Goal: Task Accomplishment & Management: Manage account settings

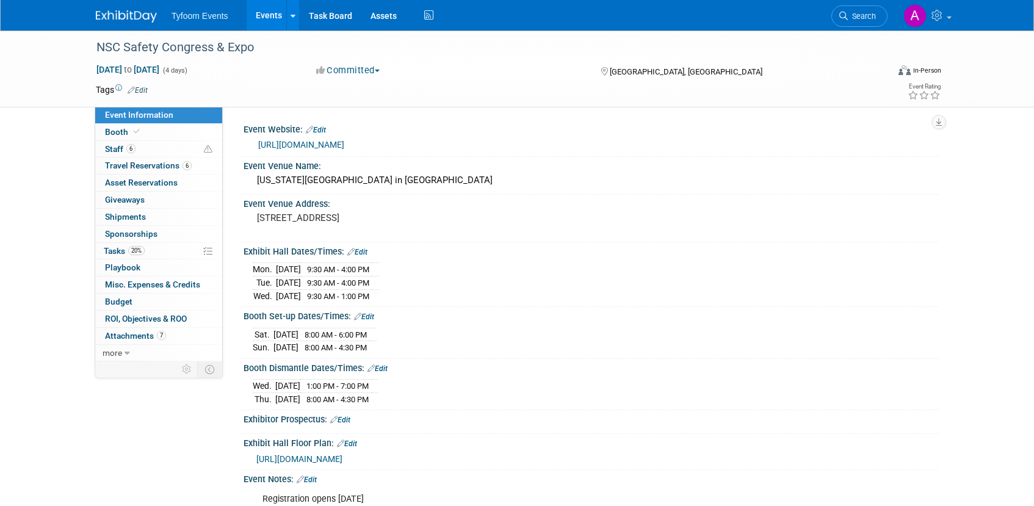
click at [259, 24] on link "Events" at bounding box center [269, 15] width 45 height 31
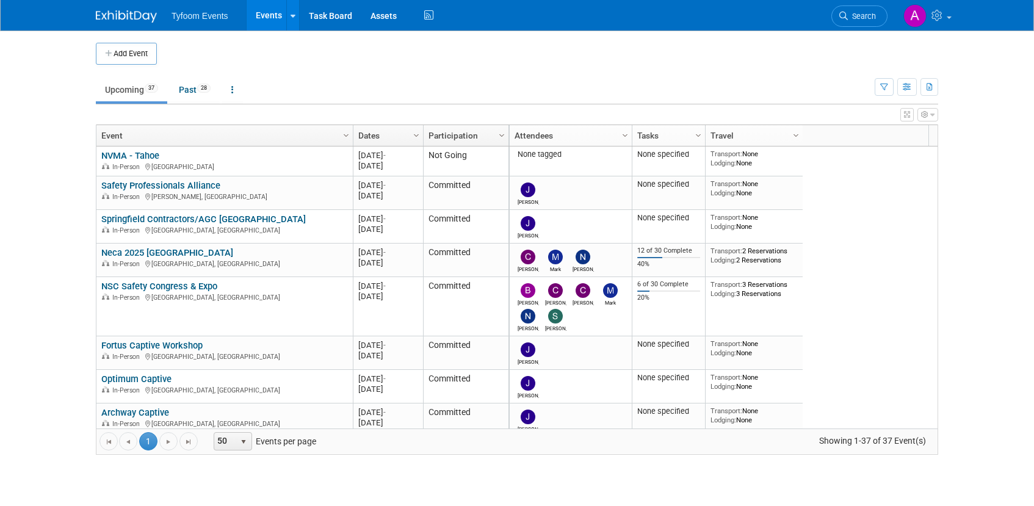
scroll to position [293, 0]
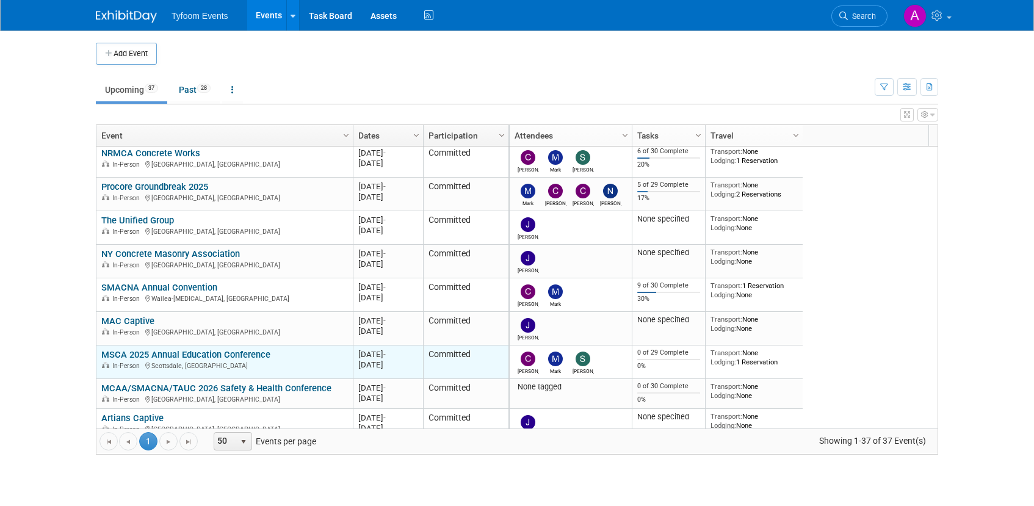
click at [229, 350] on link "MSCA 2025 Annual Education Conference" at bounding box center [185, 354] width 169 height 11
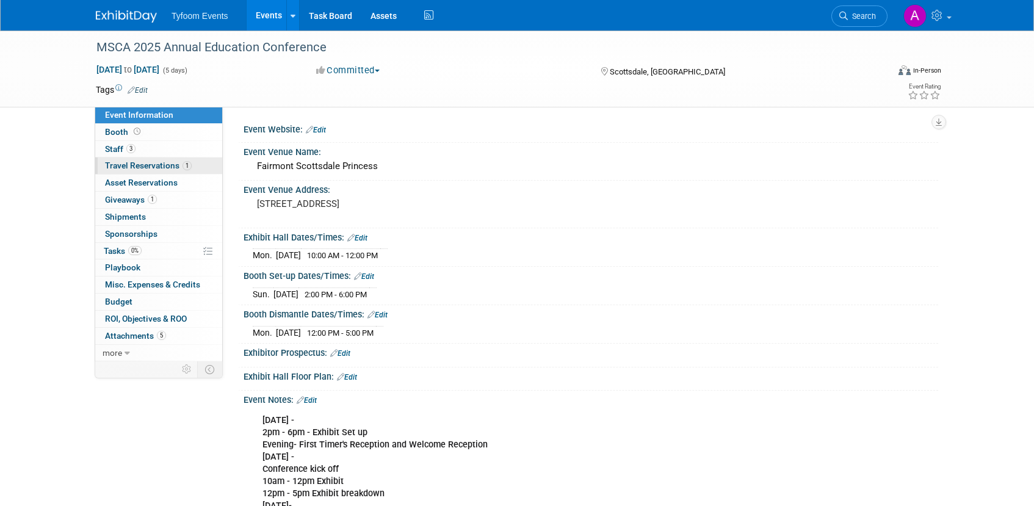
click at [139, 170] on span "Travel Reservations 1" at bounding box center [148, 165] width 87 height 10
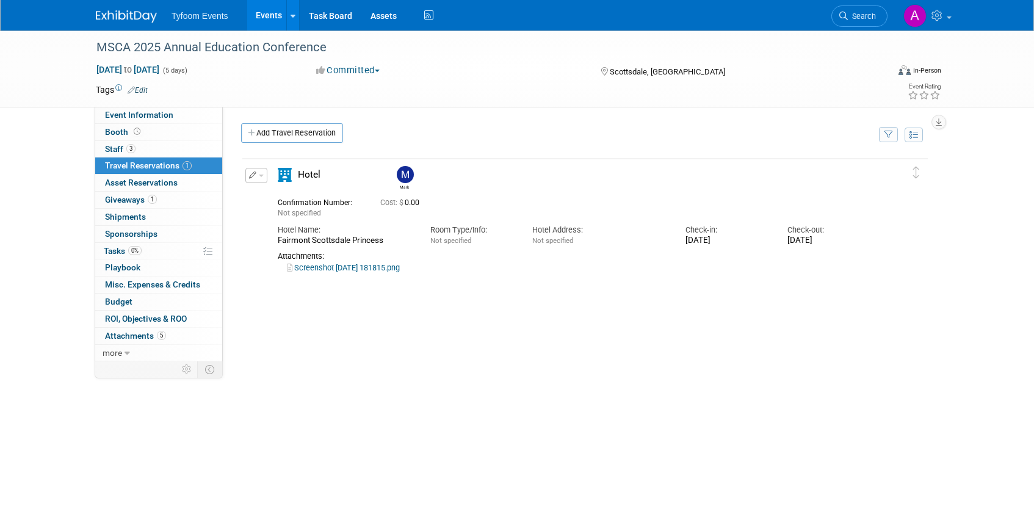
click at [357, 269] on link "Screenshot 2025-06-18 181815.png" at bounding box center [343, 267] width 113 height 9
click at [121, 144] on span "Staff 3" at bounding box center [120, 149] width 31 height 10
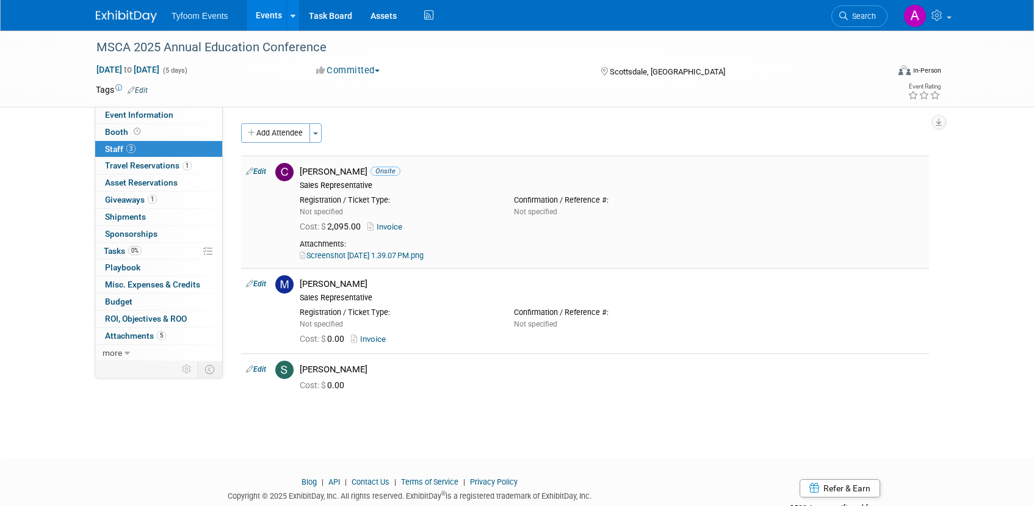
click at [362, 254] on link "Screenshot 2025-07-16 at 1.39.07 PM.png" at bounding box center [362, 255] width 124 height 9
click at [388, 226] on link "Invoice" at bounding box center [387, 226] width 40 height 9
click at [154, 117] on span "Event Information" at bounding box center [139, 115] width 68 height 10
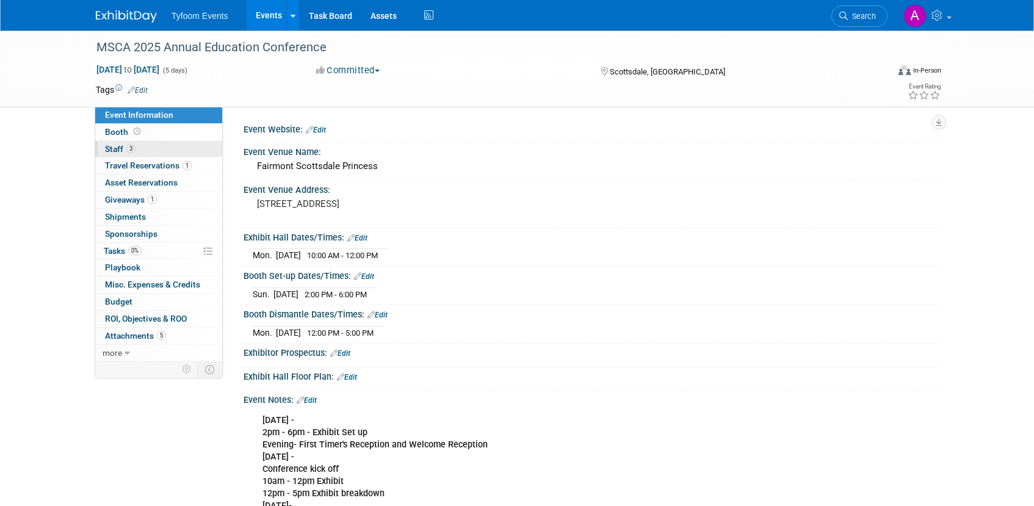
click at [127, 146] on span "3" at bounding box center [130, 148] width 9 height 9
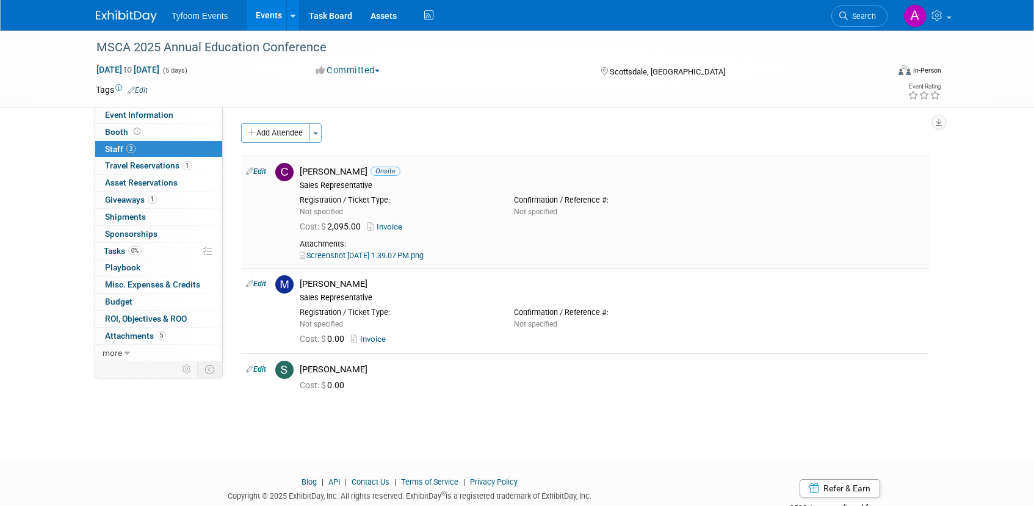
click at [394, 225] on link "Invoice" at bounding box center [387, 226] width 40 height 9
click at [273, 22] on link "Events" at bounding box center [269, 15] width 45 height 31
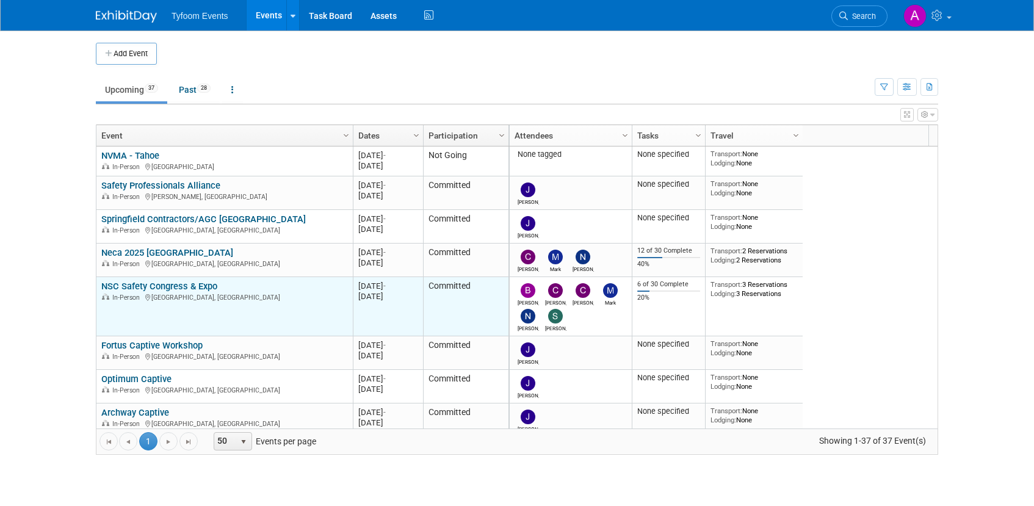
click at [165, 289] on link "NSC Safety Congress & Expo" at bounding box center [159, 286] width 116 height 11
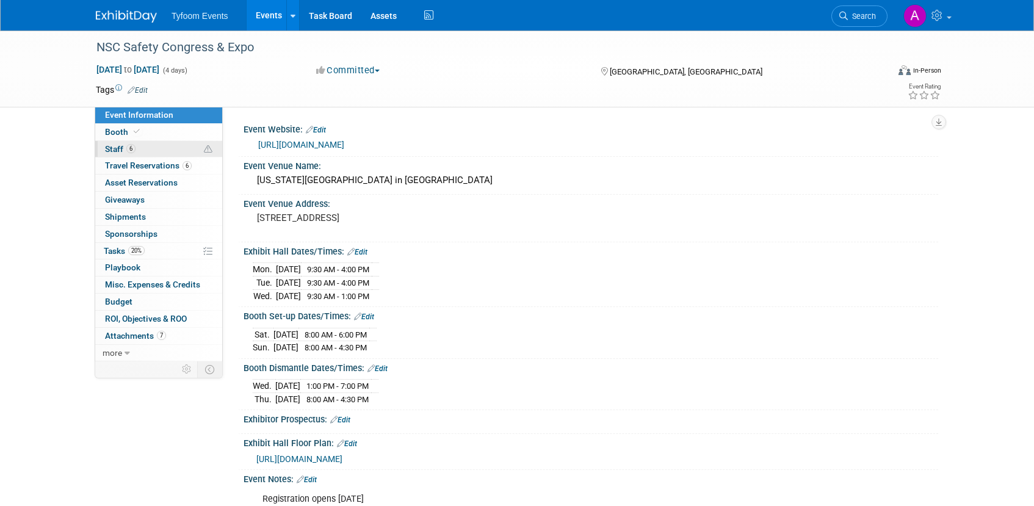
click at [121, 150] on span "Staff 6" at bounding box center [120, 149] width 31 height 10
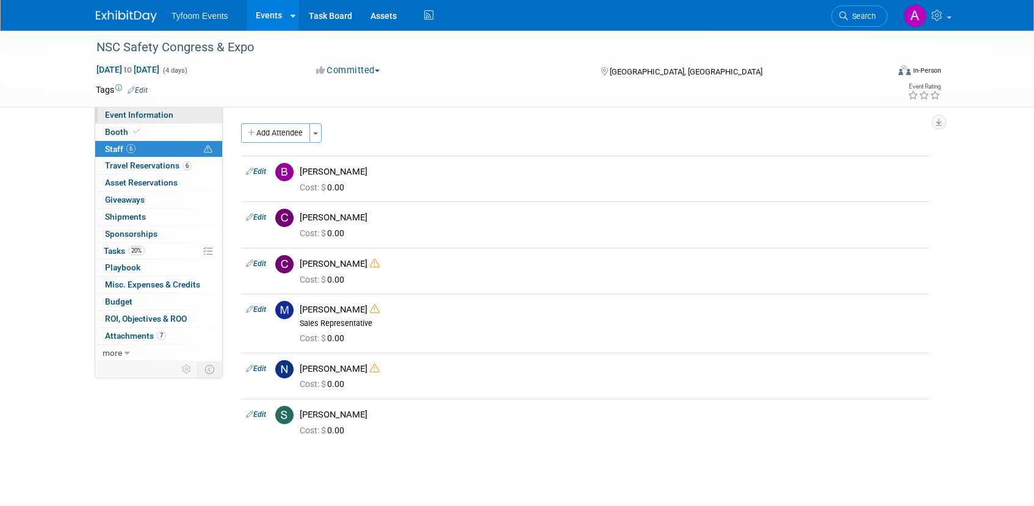
click at [133, 116] on span "Event Information" at bounding box center [139, 115] width 68 height 10
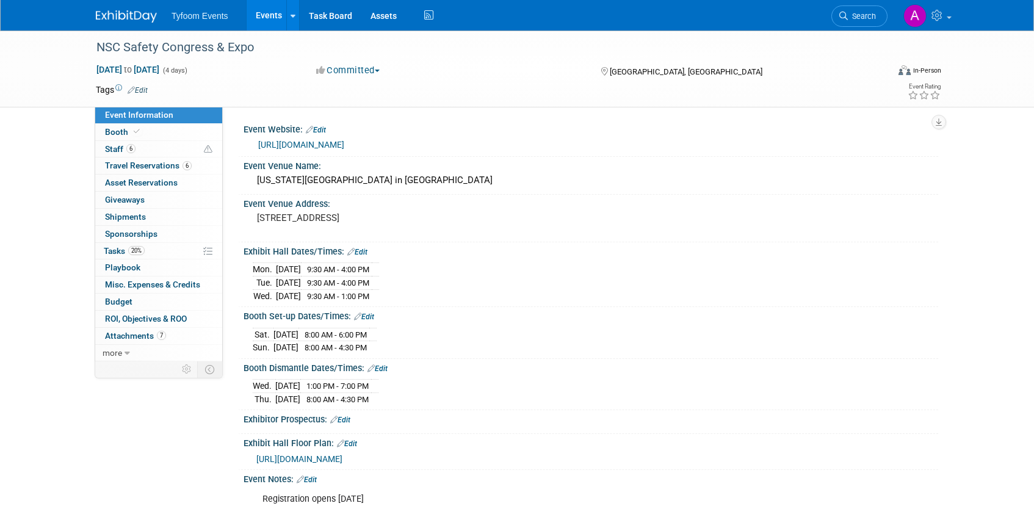
click at [314, 143] on link "[URL][DOMAIN_NAME]" at bounding box center [301, 145] width 86 height 10
click at [257, 16] on link "Events" at bounding box center [269, 15] width 45 height 31
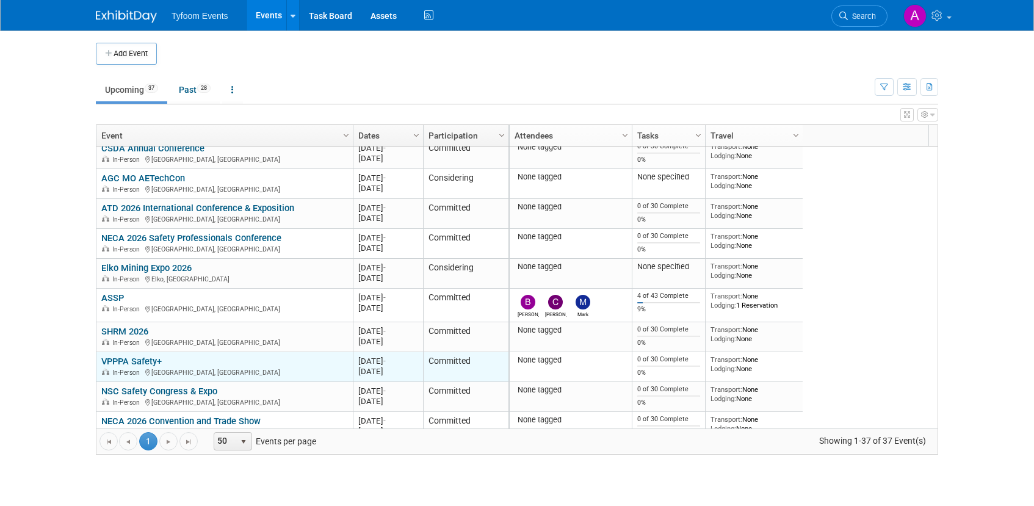
scroll to position [920, 0]
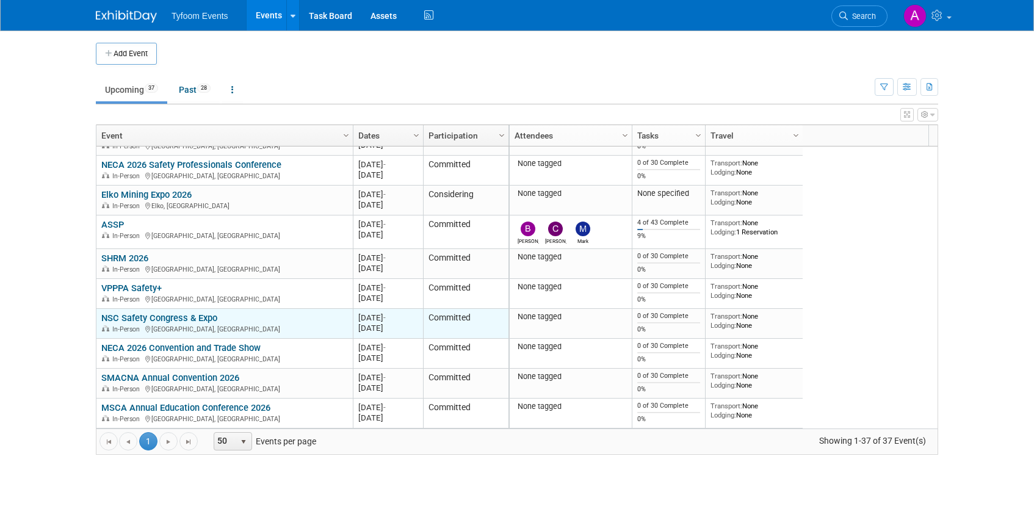
click at [153, 321] on link "NSC Safety Congress & Expo" at bounding box center [159, 317] width 116 height 11
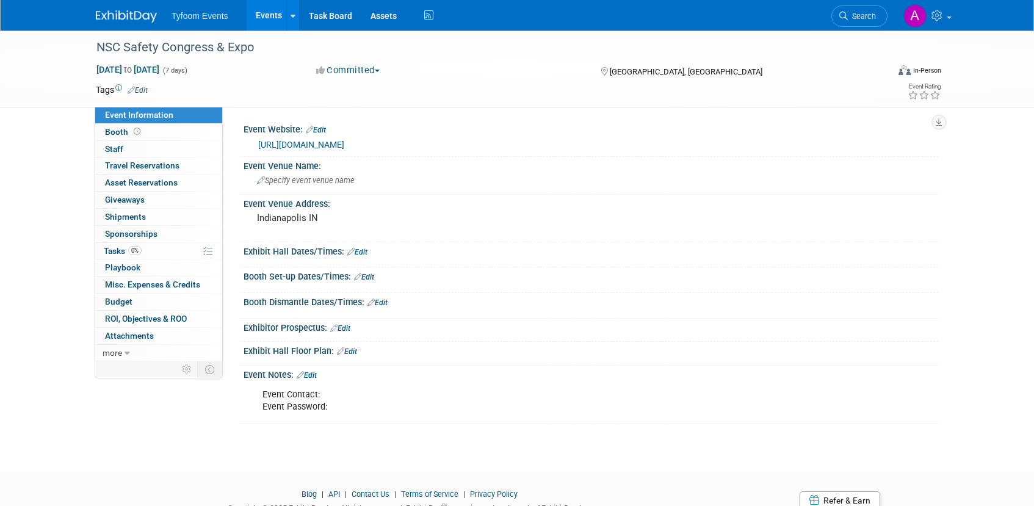
click at [262, 7] on link "Events" at bounding box center [269, 15] width 45 height 31
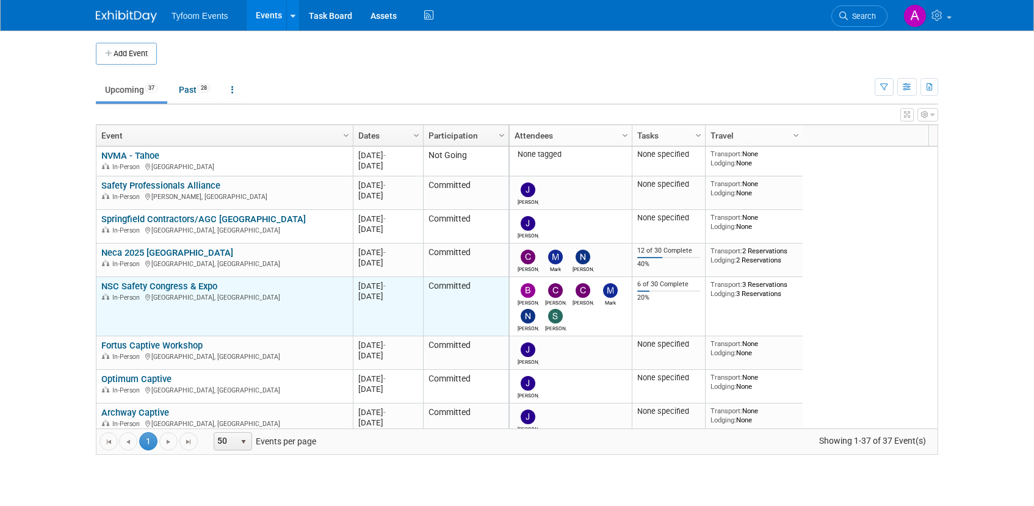
click at [137, 284] on link "NSC Safety Congress & Expo" at bounding box center [159, 286] width 116 height 11
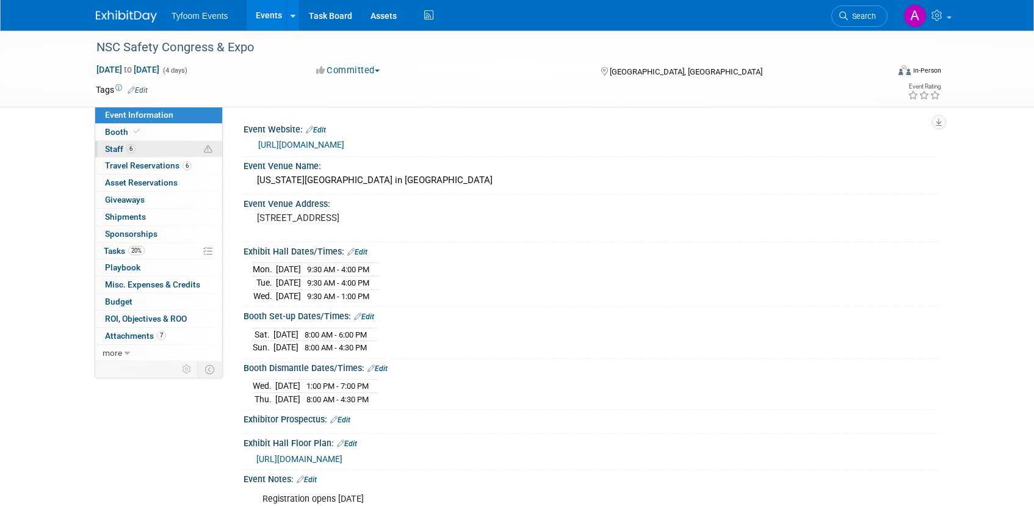
click at [121, 153] on span "Staff 6" at bounding box center [120, 149] width 31 height 10
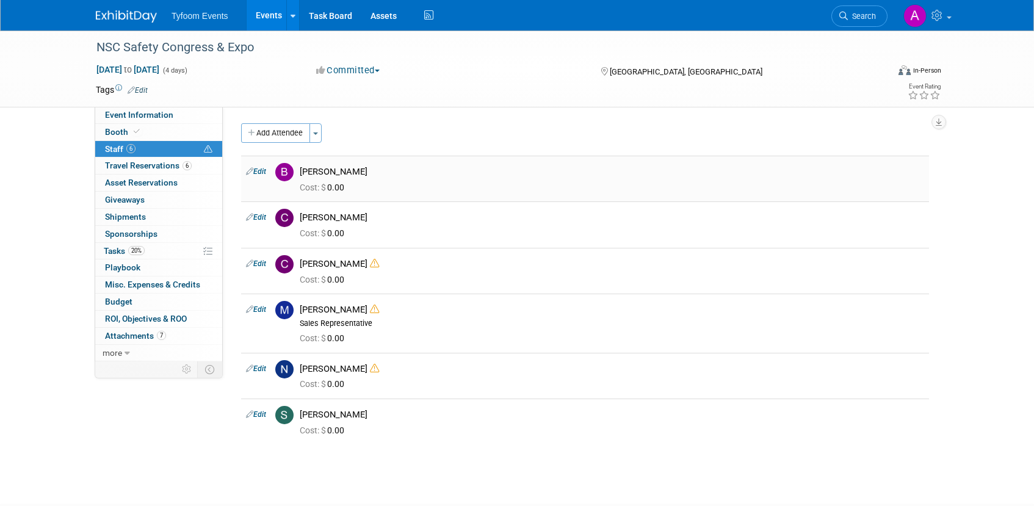
click at [257, 171] on link "Edit" at bounding box center [256, 171] width 20 height 9
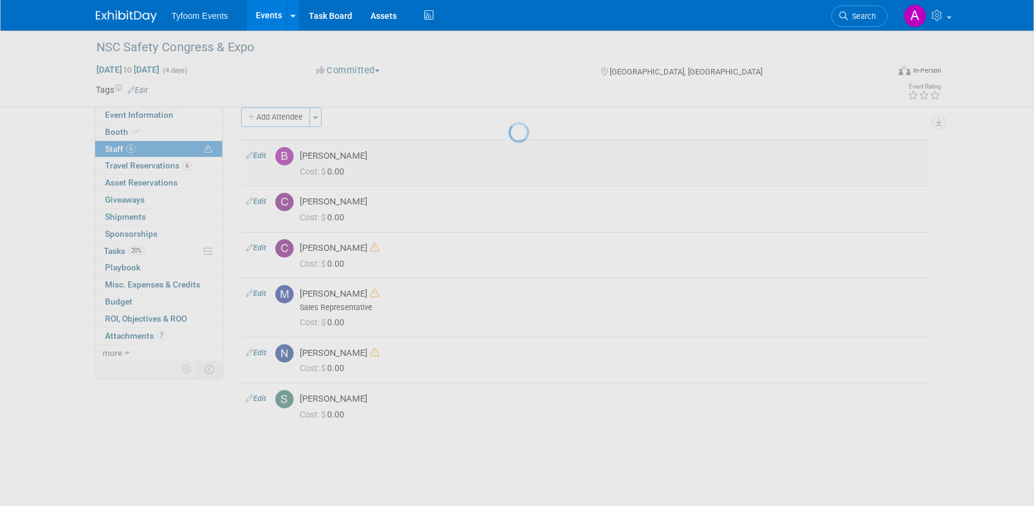
select select "6bba9e7d-da40-45d5-a08e-77f9c89d84f0"
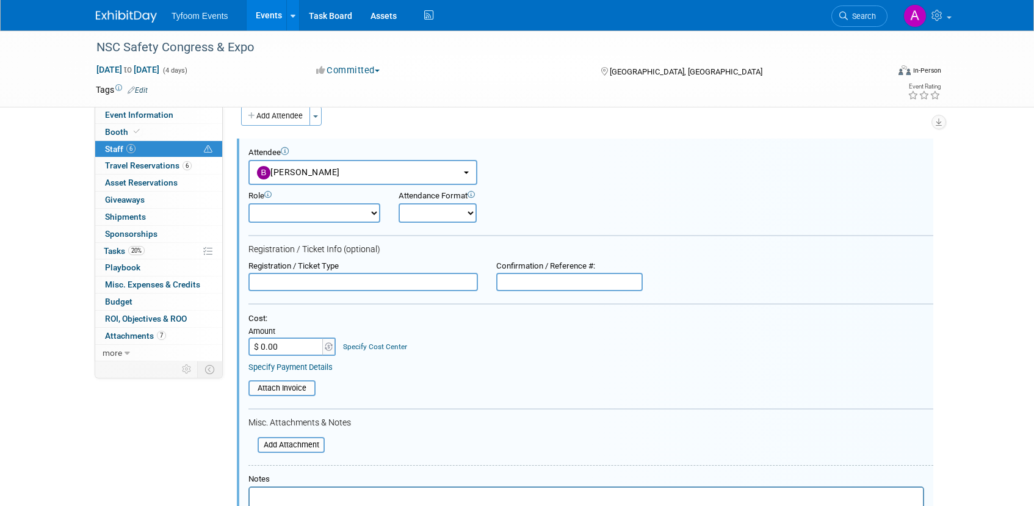
click at [364, 211] on select "Demonstrator Host Planner Presenter Sales Representative Set-up/Dismantle Crew …" at bounding box center [314, 213] width 132 height 20
select select "4"
click at [248, 203] on select "Demonstrator Host Planner Presenter Sales Representative Set-up/Dismantle Crew …" at bounding box center [314, 213] width 132 height 20
click at [454, 214] on select "Onsite Remote" at bounding box center [437, 213] width 78 height 20
select select "1"
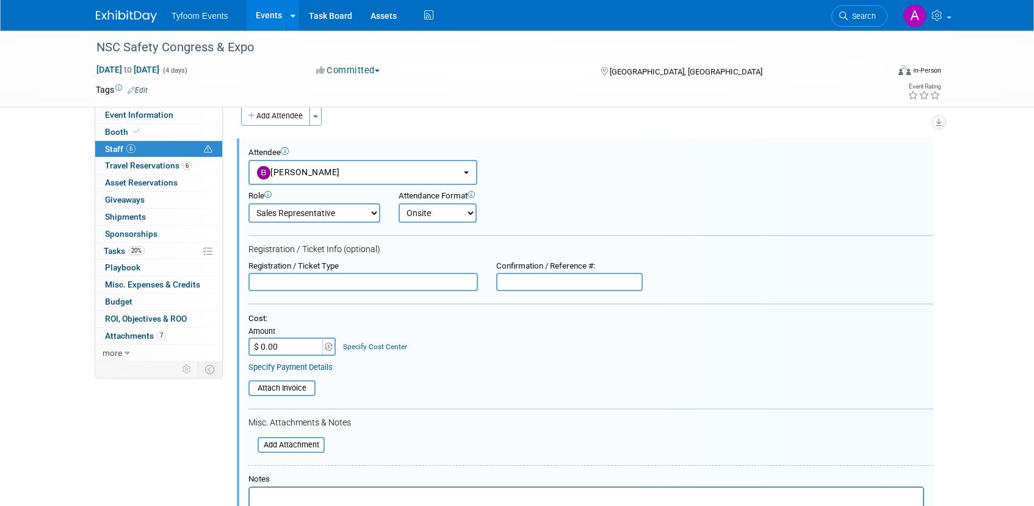
click at [398, 203] on select "Onsite Remote" at bounding box center [437, 213] width 78 height 20
click at [394, 286] on input "text" at bounding box center [362, 282] width 229 height 18
paste input "Exhibitor Expo Only"
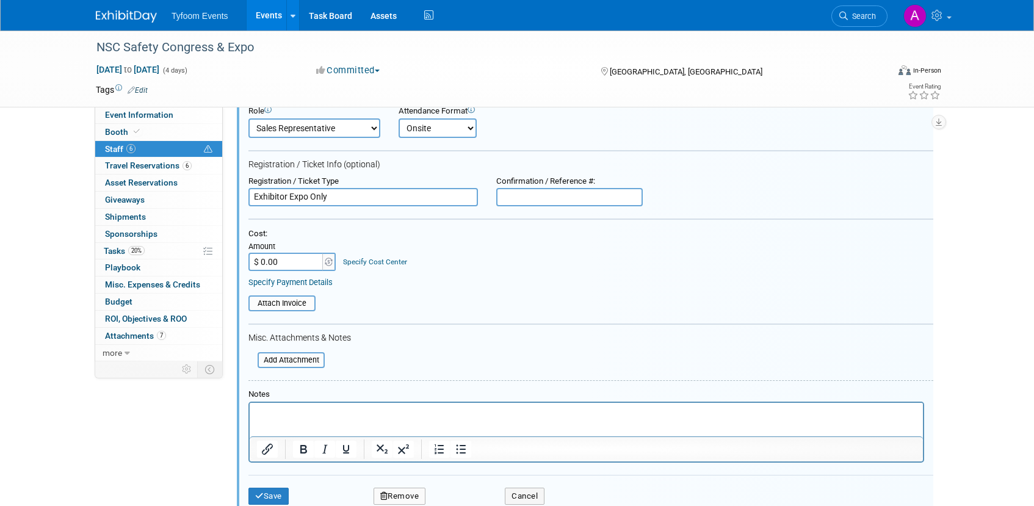
scroll to position [121, 0]
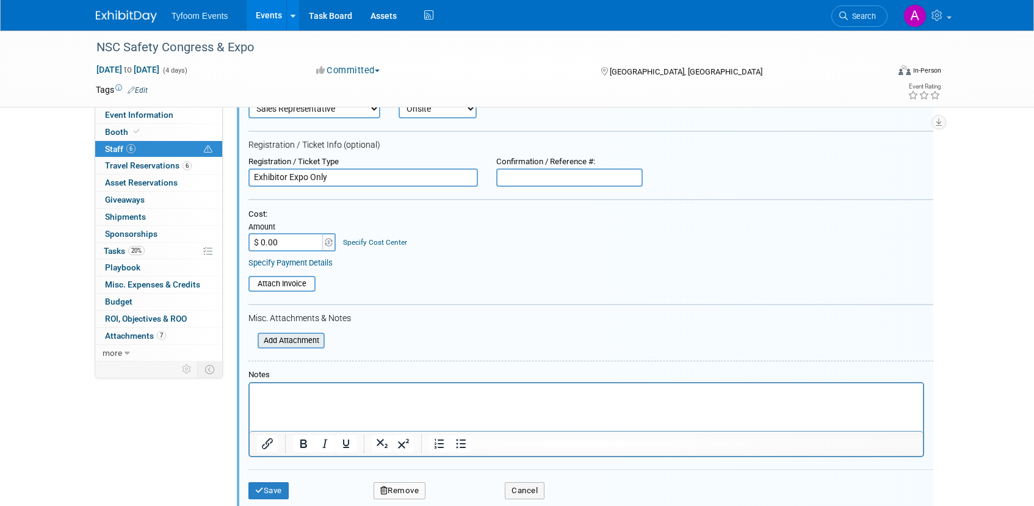
type input "Exhibitor Expo Only"
click at [310, 341] on input "file" at bounding box center [250, 340] width 145 height 13
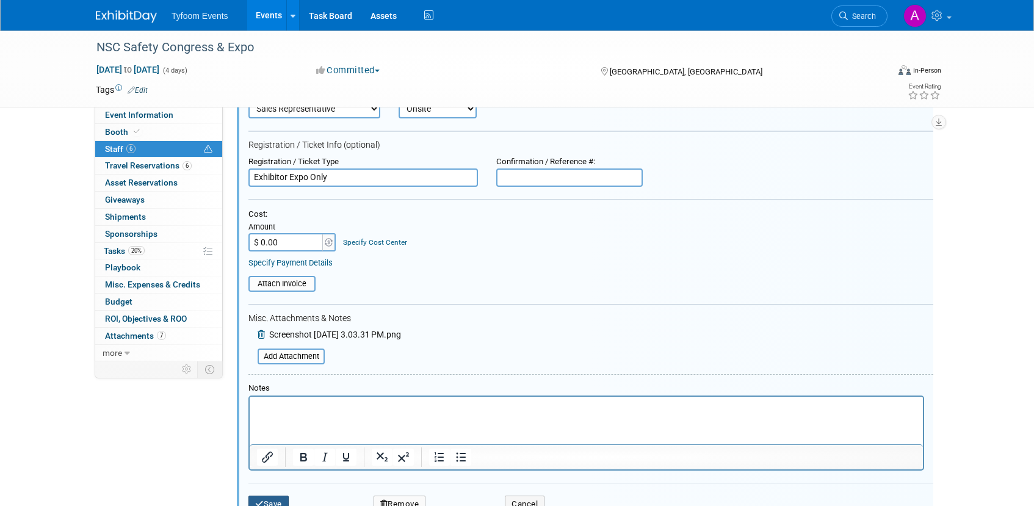
click at [276, 501] on button "Save" at bounding box center [268, 503] width 40 height 17
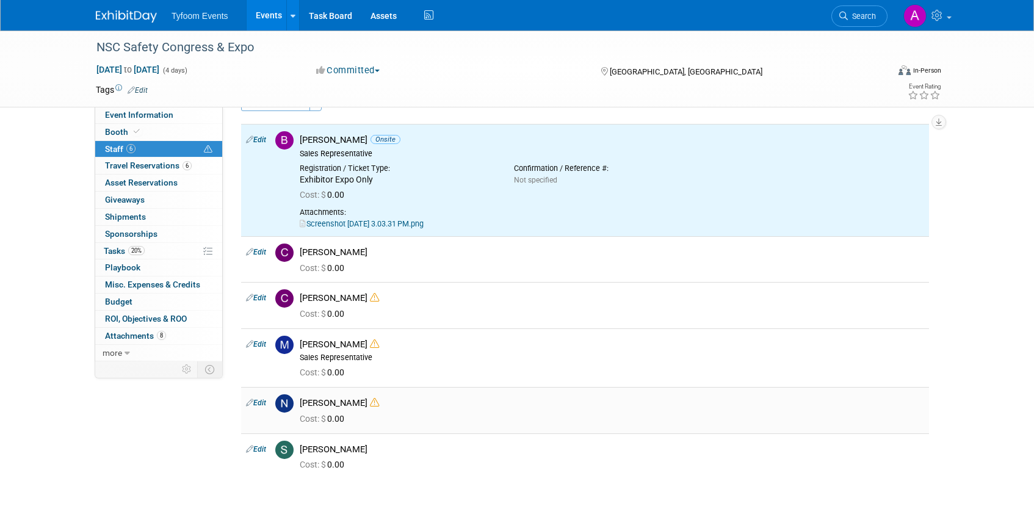
scroll to position [0, 0]
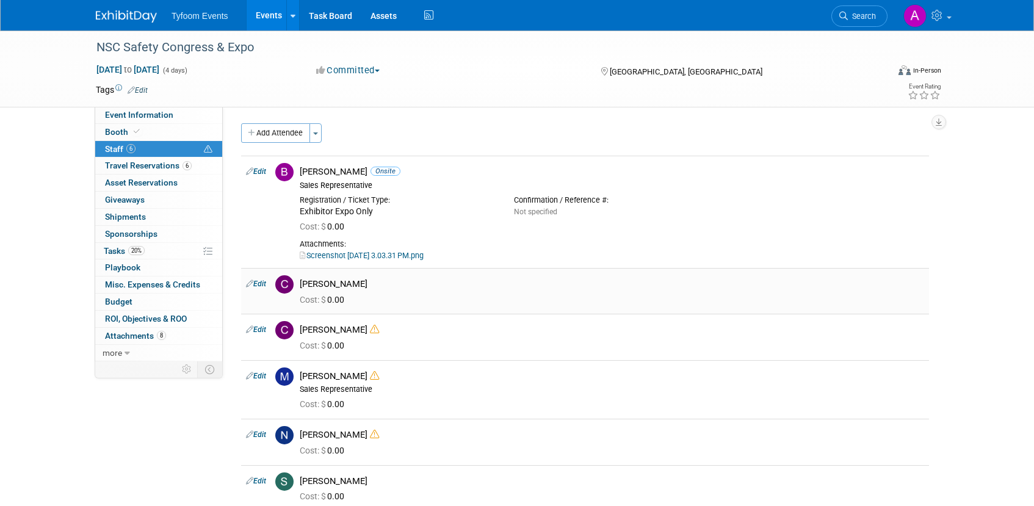
click at [262, 284] on link "Edit" at bounding box center [256, 283] width 20 height 9
select select "a9542b02-7820-47cb-97ef-d4fe46649b24"
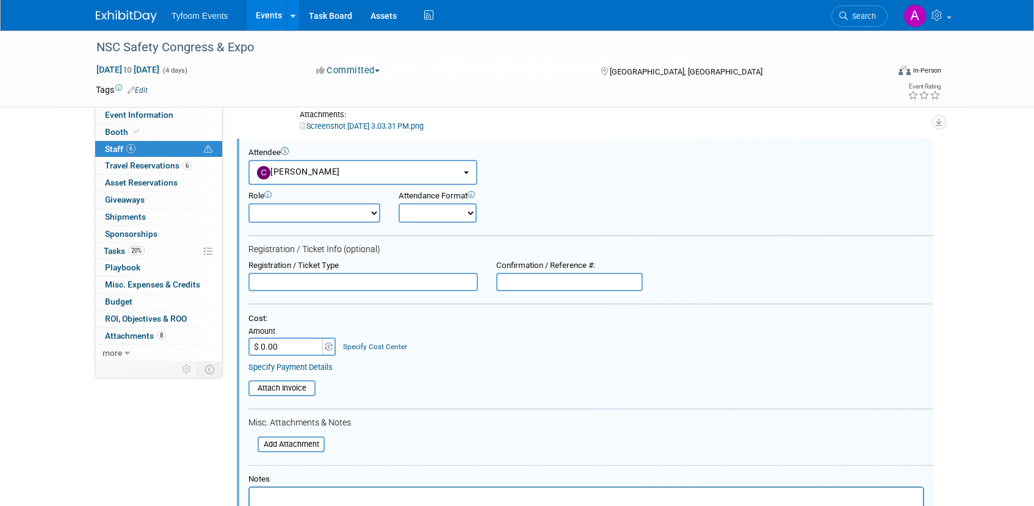
click at [367, 214] on select "Demonstrator Host Planner Presenter Sales Representative Set-up/Dismantle Crew …" at bounding box center [314, 213] width 132 height 20
select select "4"
click at [248, 203] on select "Demonstrator Host Planner Presenter Sales Representative Set-up/Dismantle Crew …" at bounding box center [314, 213] width 132 height 20
click at [450, 212] on select "Onsite Remote" at bounding box center [437, 213] width 78 height 20
select select "1"
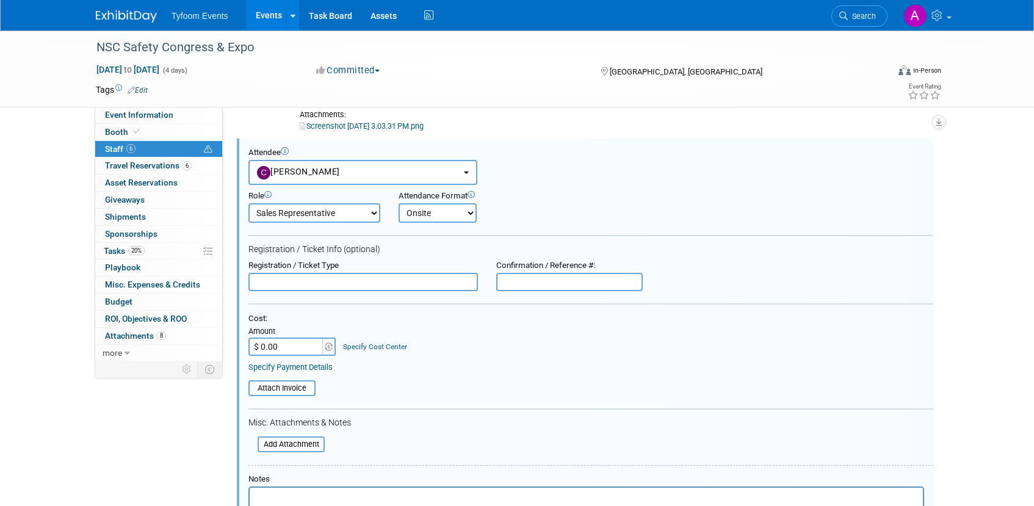
click at [398, 203] on select "Onsite Remote" at bounding box center [437, 213] width 78 height 20
paste input "Exhibitor Expo Only"
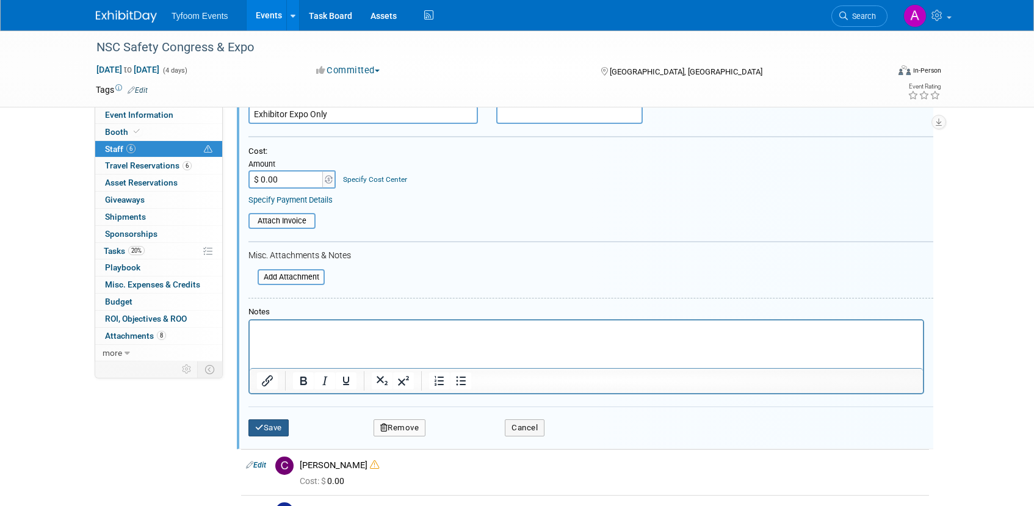
type input "Exhibitor Expo Only"
click at [256, 423] on icon "submit" at bounding box center [259, 427] width 9 height 8
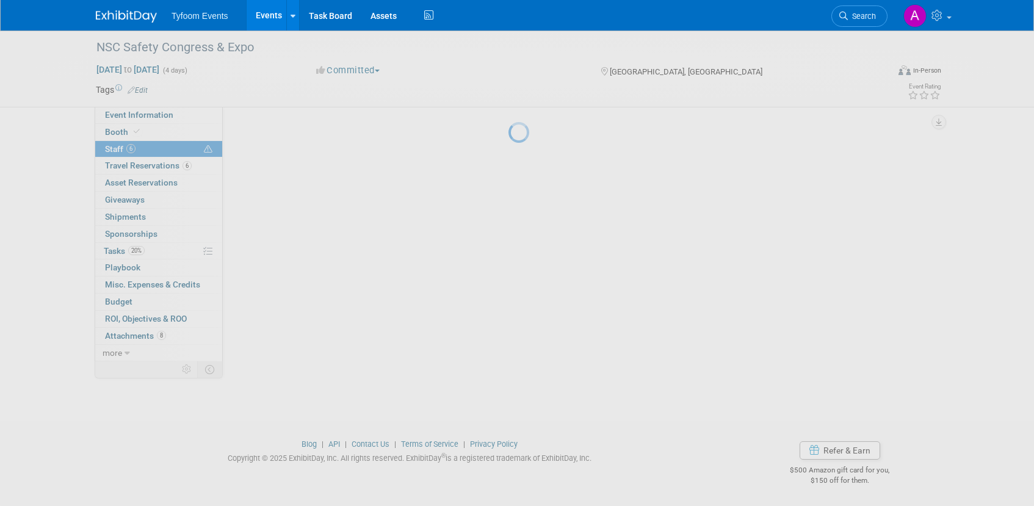
scroll to position [189, 0]
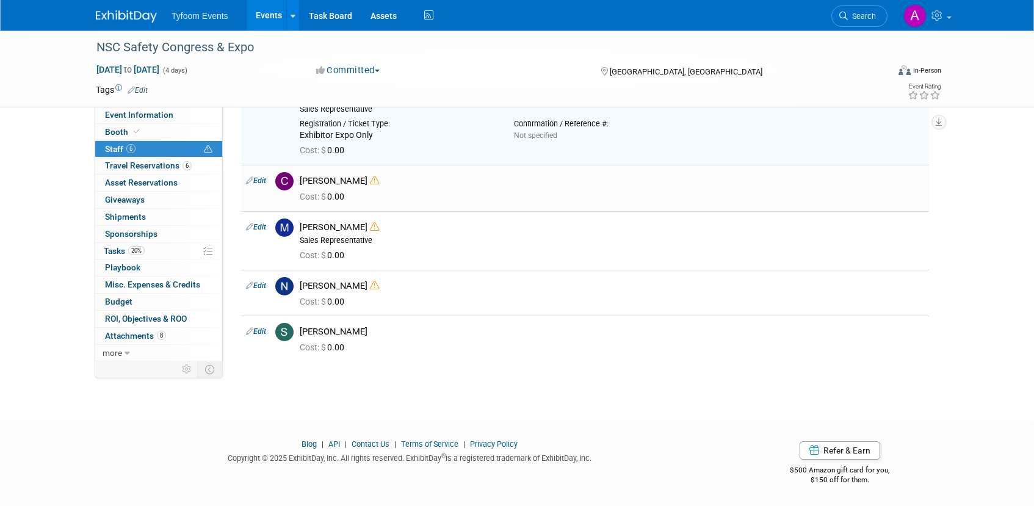
click at [260, 182] on link "Edit" at bounding box center [256, 180] width 20 height 9
select select "1692bcee-7bbc-4e76-857a-81cdc100e050"
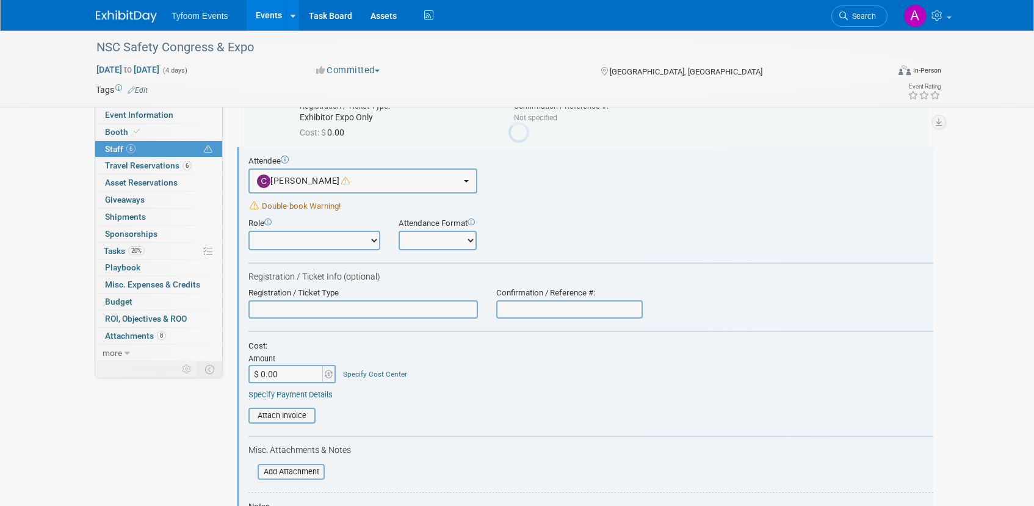
scroll to position [0, 0]
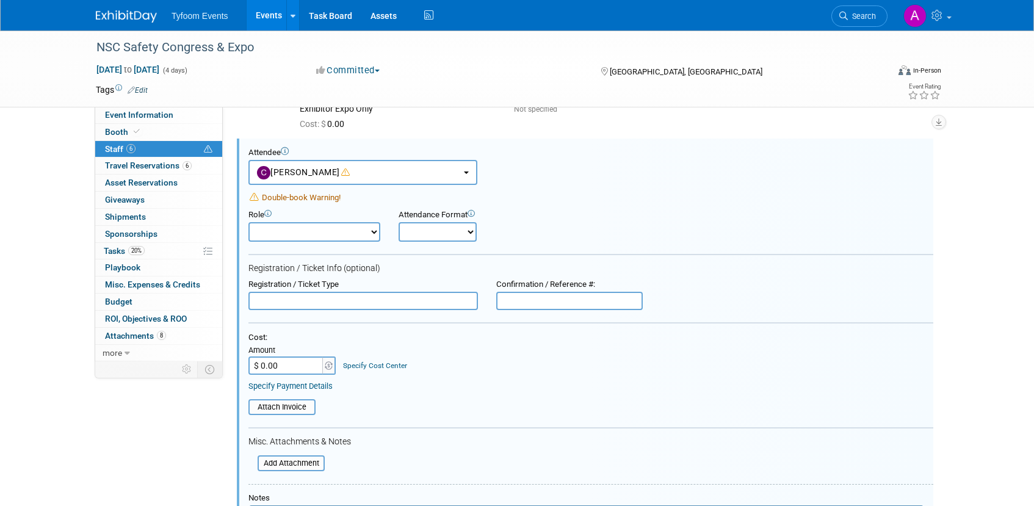
click at [320, 232] on select "Demonstrator Host Planner Presenter Sales Representative Set-up/Dismantle Crew …" at bounding box center [314, 232] width 132 height 20
select select "4"
click at [248, 222] on select "Demonstrator Host Planner Presenter Sales Representative Set-up/Dismantle Crew …" at bounding box center [314, 232] width 132 height 20
click at [456, 232] on select "Onsite Remote" at bounding box center [437, 232] width 78 height 20
select select "1"
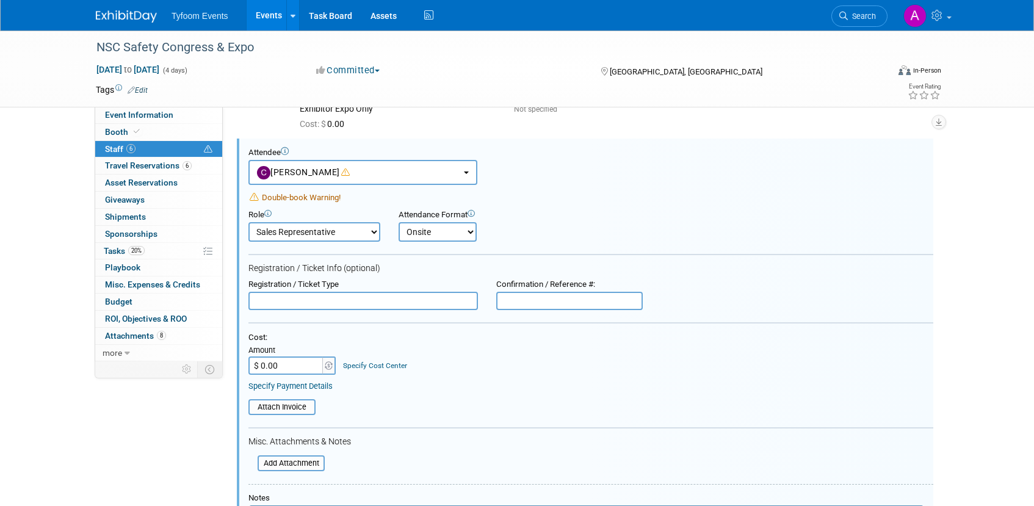
click at [398, 222] on select "Onsite Remote" at bounding box center [437, 232] width 78 height 20
click at [270, 298] on input "text" at bounding box center [362, 301] width 229 height 18
paste input "Exhibitor Expo Only"
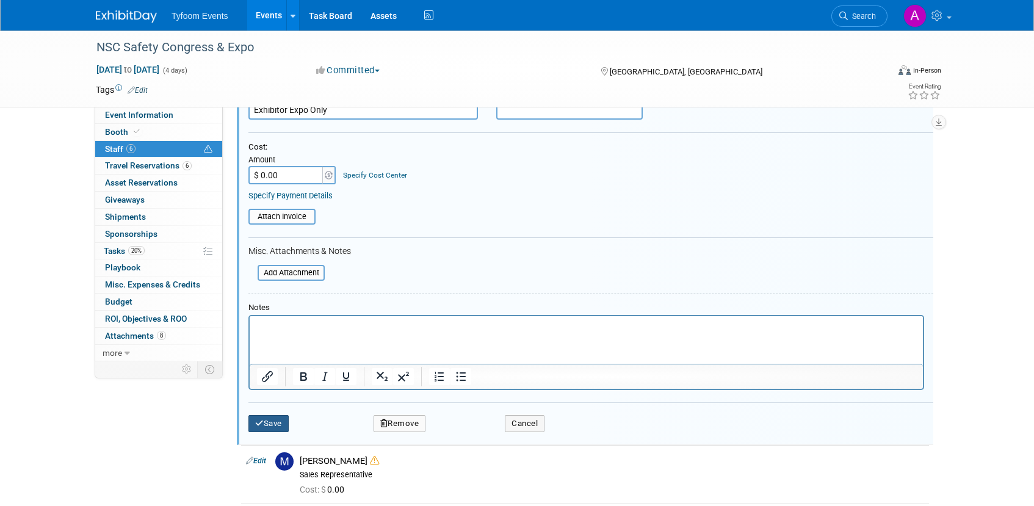
type input "Exhibitor Expo Only"
click at [273, 418] on button "Save" at bounding box center [268, 423] width 40 height 17
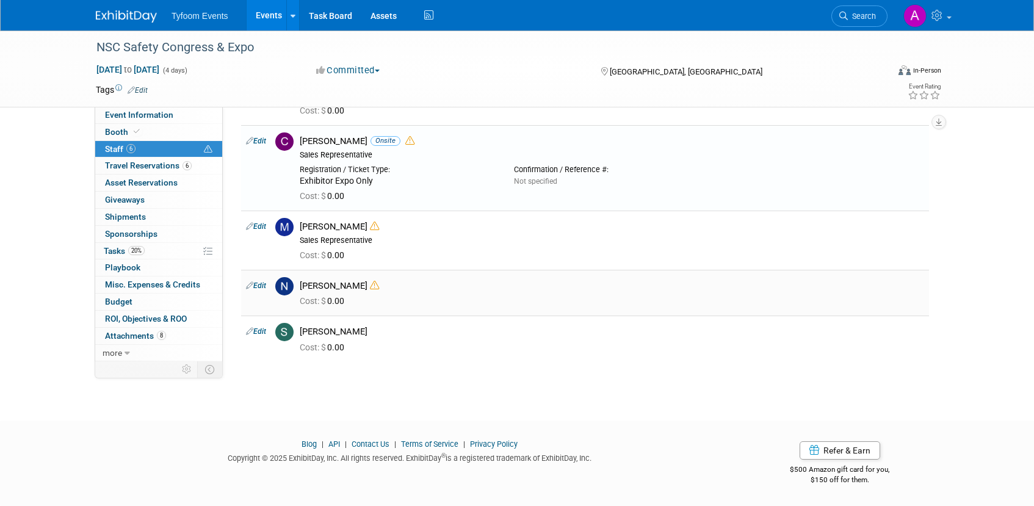
click at [255, 286] on link "Edit" at bounding box center [256, 285] width 20 height 9
select select "54b7c076-a9e2-483a-8755-c9caf85a4bfa"
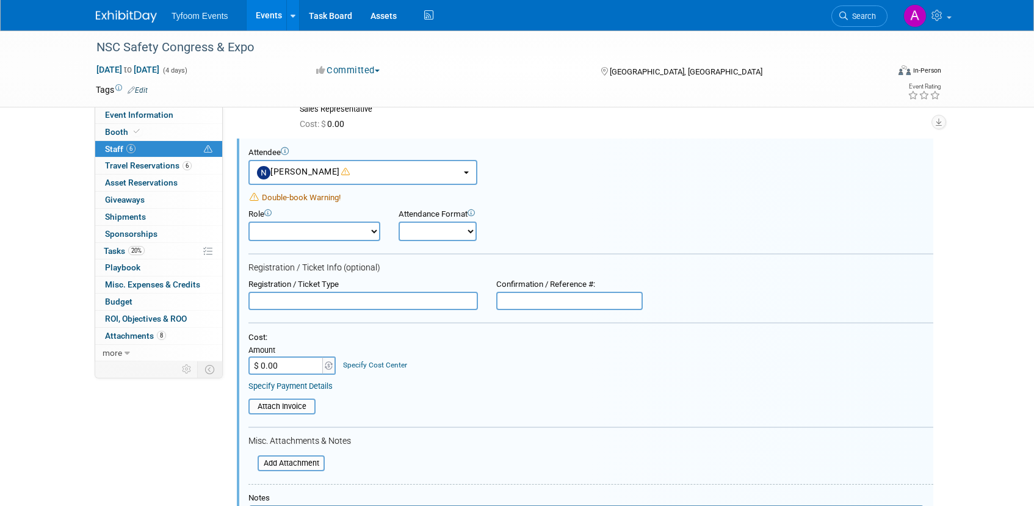
scroll to position [0, 0]
click at [365, 231] on select "Demonstrator Host Planner Presenter Sales Representative Set-up/Dismantle Crew …" at bounding box center [314, 232] width 132 height 20
select select "4"
click at [248, 222] on select "Demonstrator Host Planner Presenter Sales Representative Set-up/Dismantle Crew …" at bounding box center [314, 232] width 132 height 20
click at [446, 232] on select "Onsite Remote" at bounding box center [437, 232] width 78 height 20
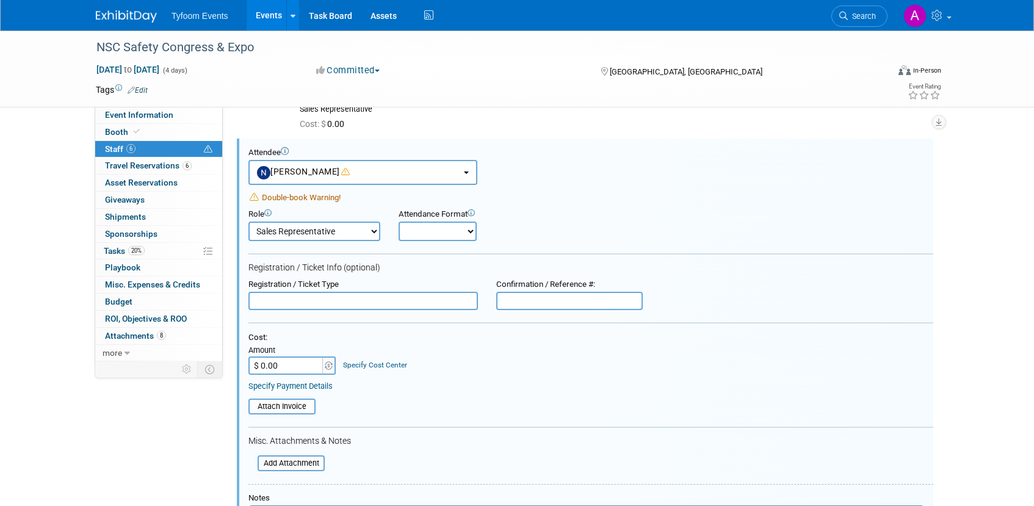
select select "1"
click at [398, 222] on select "Onsite Remote" at bounding box center [437, 232] width 78 height 20
paste input "Exhibitor Expo Only"
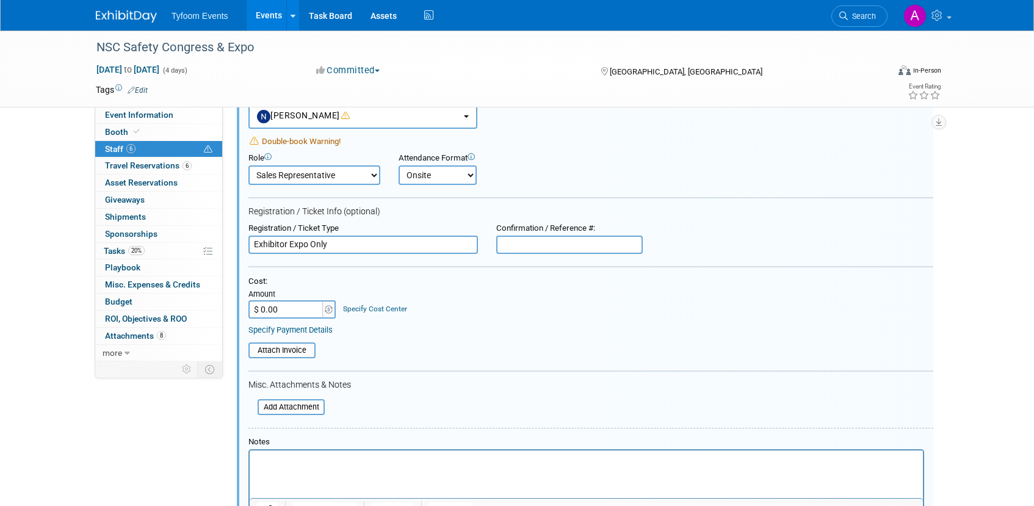
scroll to position [569, 0]
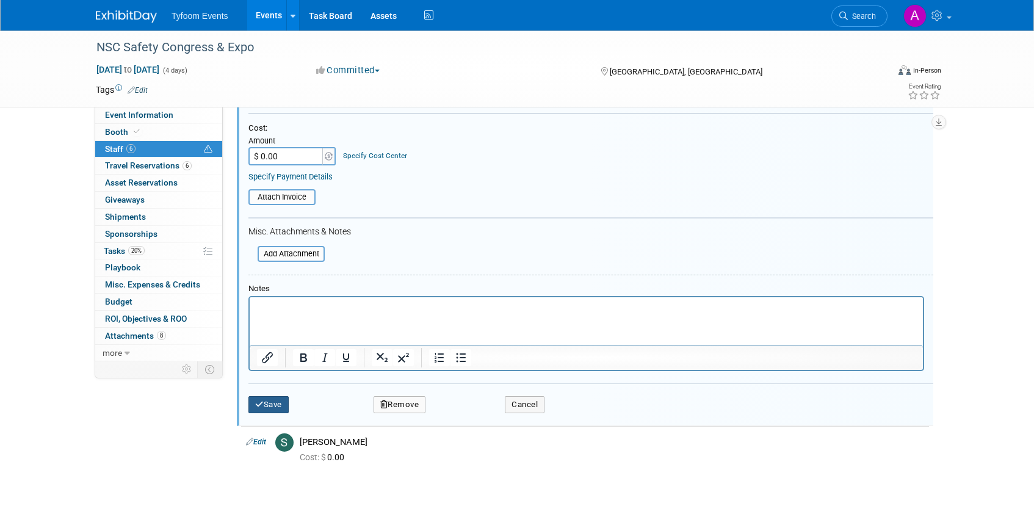
type input "Exhibitor Expo Only"
click at [272, 400] on button "Save" at bounding box center [268, 404] width 40 height 17
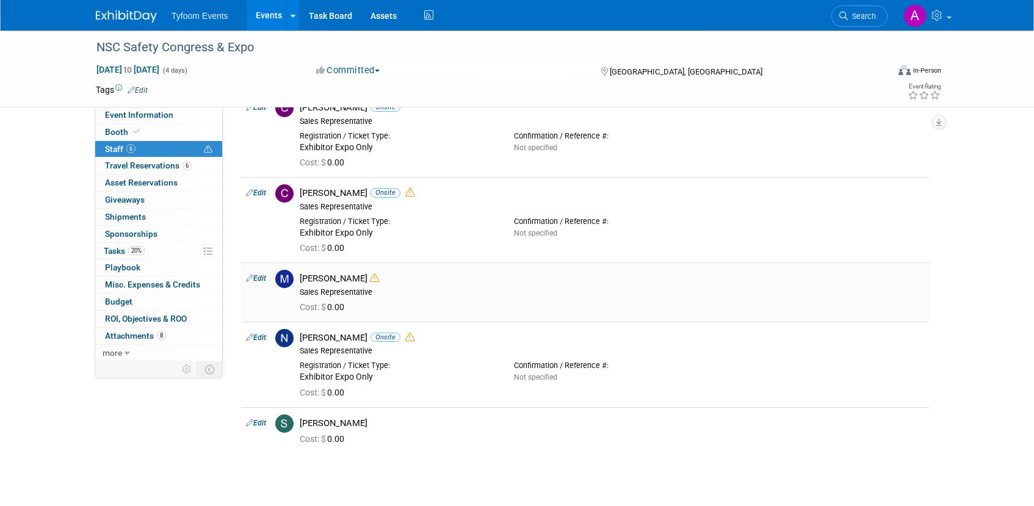
scroll to position [267, 0]
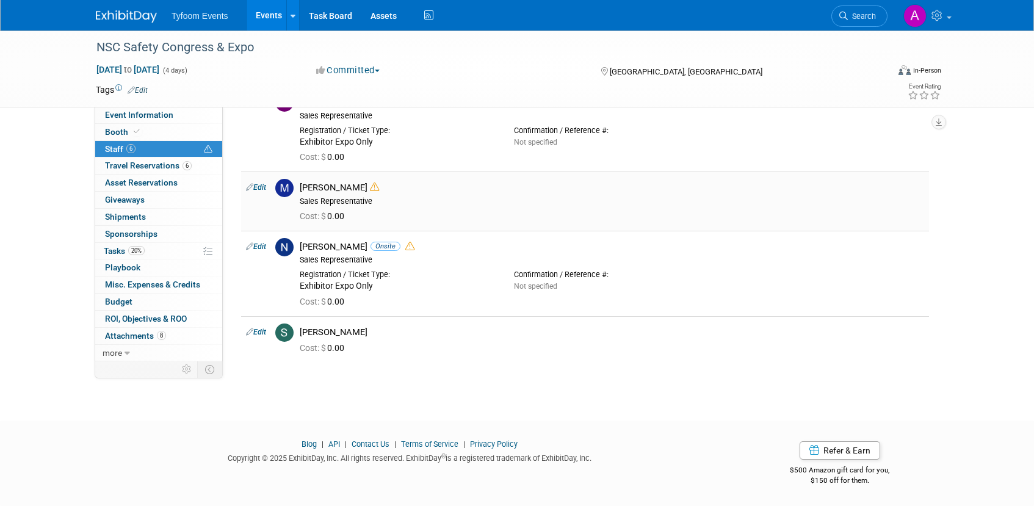
click at [265, 187] on link "Edit" at bounding box center [256, 187] width 20 height 9
select select "248bcaaf-92d9-4fa4-9c8e-728a2f586638"
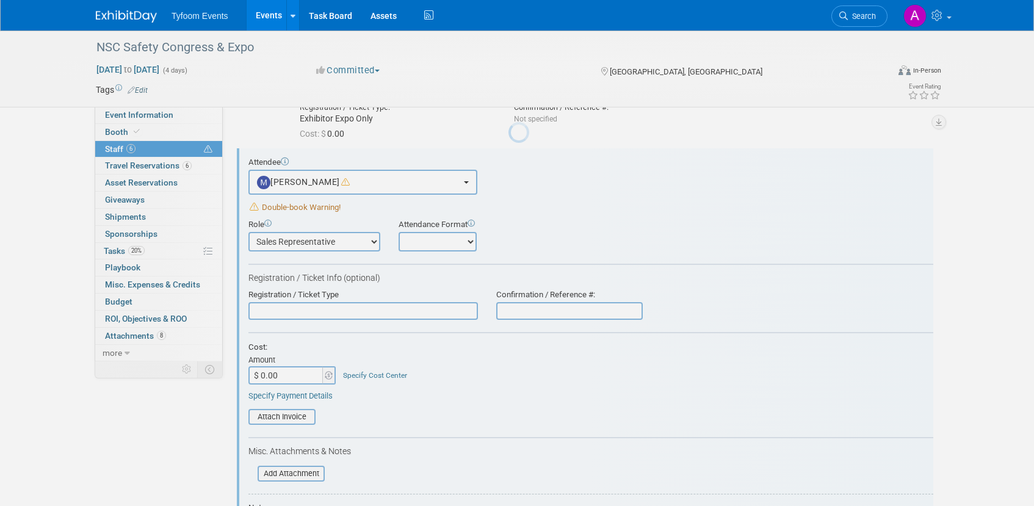
scroll to position [0, 0]
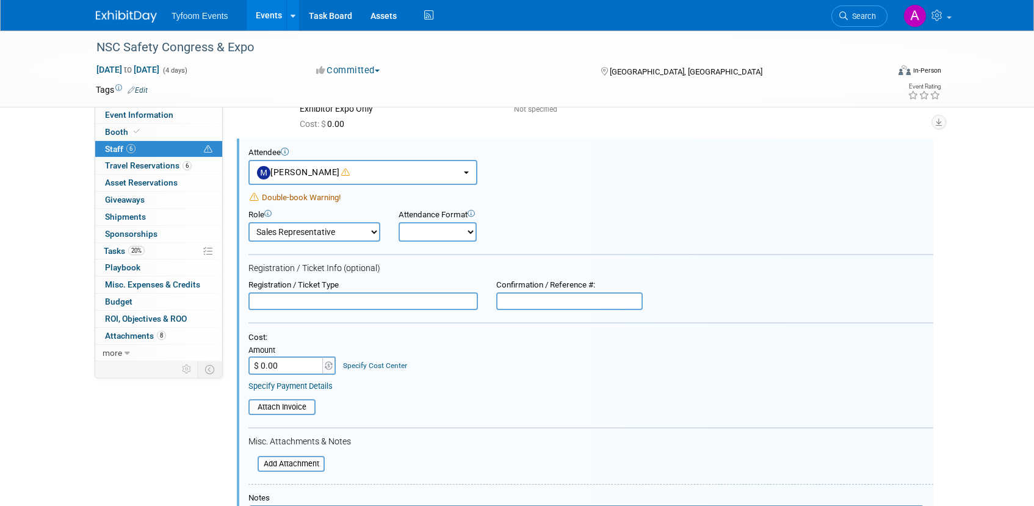
click at [463, 231] on select "Onsite Remote" at bounding box center [437, 232] width 78 height 20
select select "1"
click at [398, 222] on select "Onsite Remote" at bounding box center [437, 232] width 78 height 20
paste input "Exhibitor Full Congress"
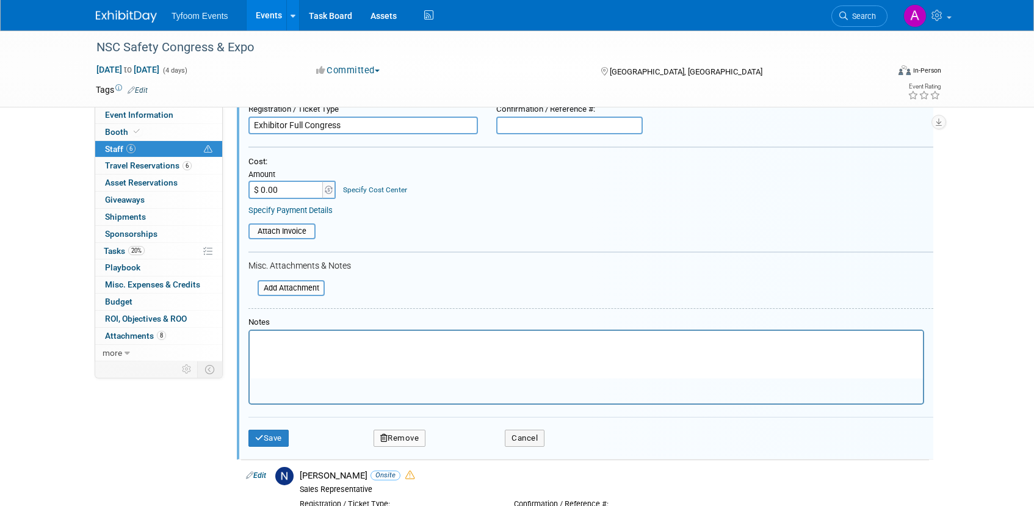
scroll to position [535, 0]
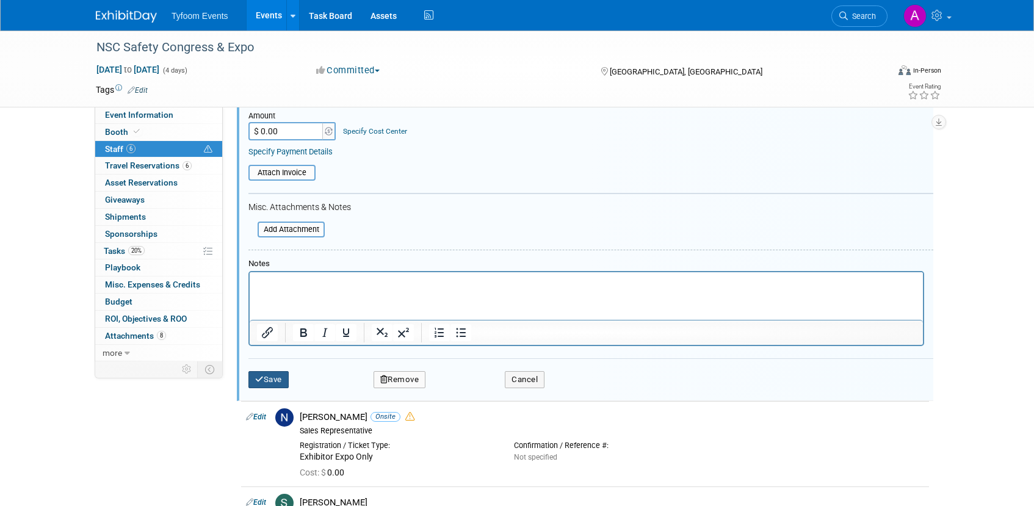
type input "Exhibitor Full Congress"
click at [258, 375] on icon "submit" at bounding box center [259, 379] width 9 height 8
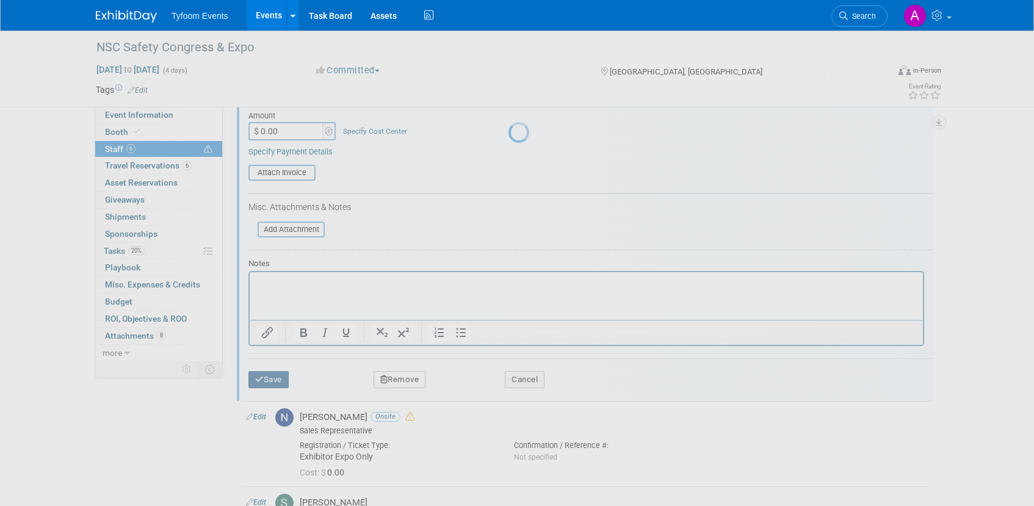
scroll to position [294, 0]
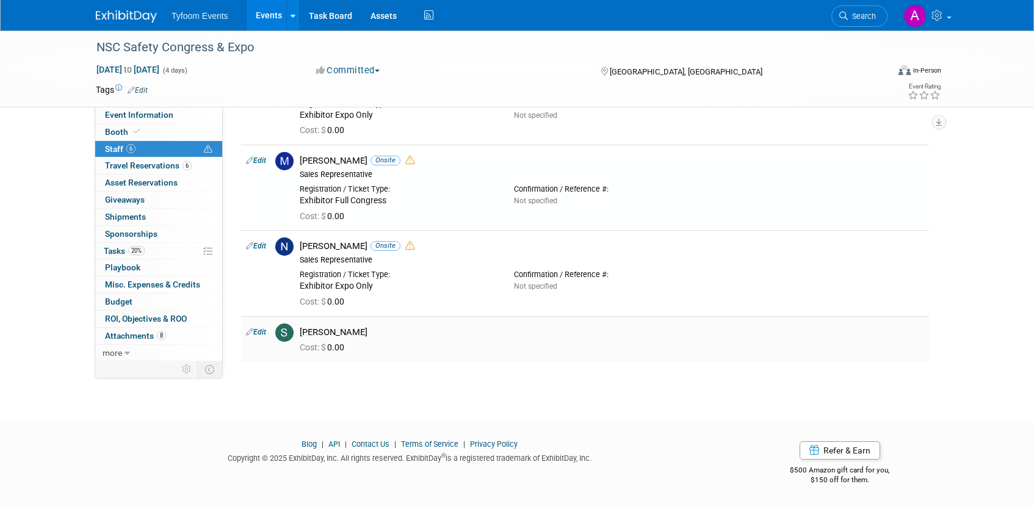
click at [259, 333] on link "Edit" at bounding box center [256, 332] width 20 height 9
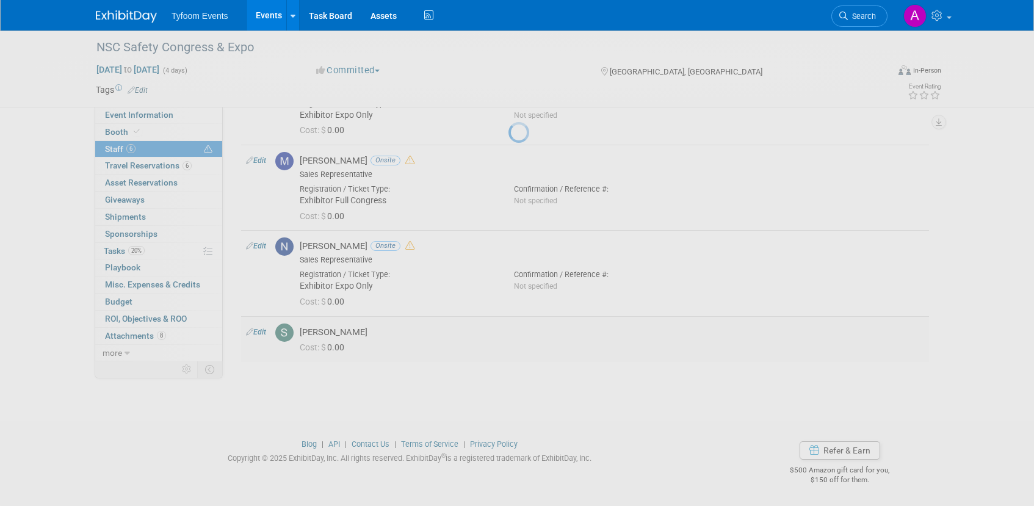
select select "6f87b629-6c59-478a-a23d-f49f9bf74ef5"
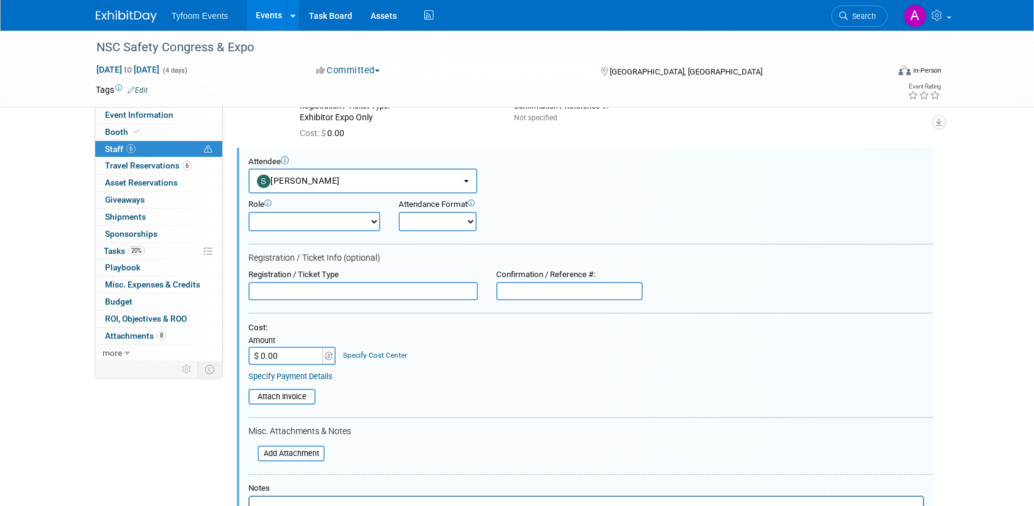
scroll to position [472, 0]
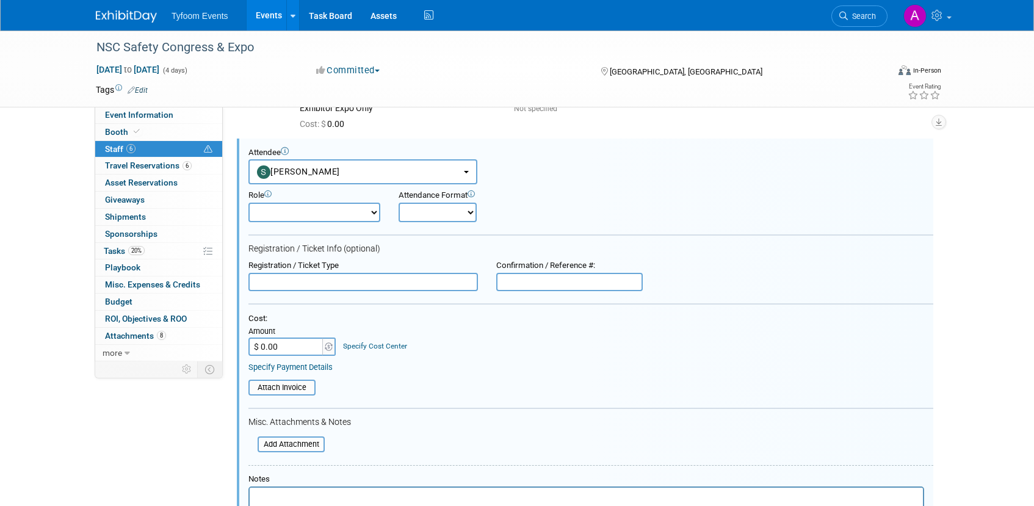
click at [377, 212] on select "Demonstrator Host Planner Presenter Sales Representative Set-up/Dismantle Crew …" at bounding box center [314, 213] width 132 height 20
select select "4"
click at [248, 203] on select "Demonstrator Host Planner Presenter Sales Representative Set-up/Dismantle Crew …" at bounding box center [314, 213] width 132 height 20
click at [462, 205] on select "Onsite Remote" at bounding box center [437, 213] width 78 height 20
select select "1"
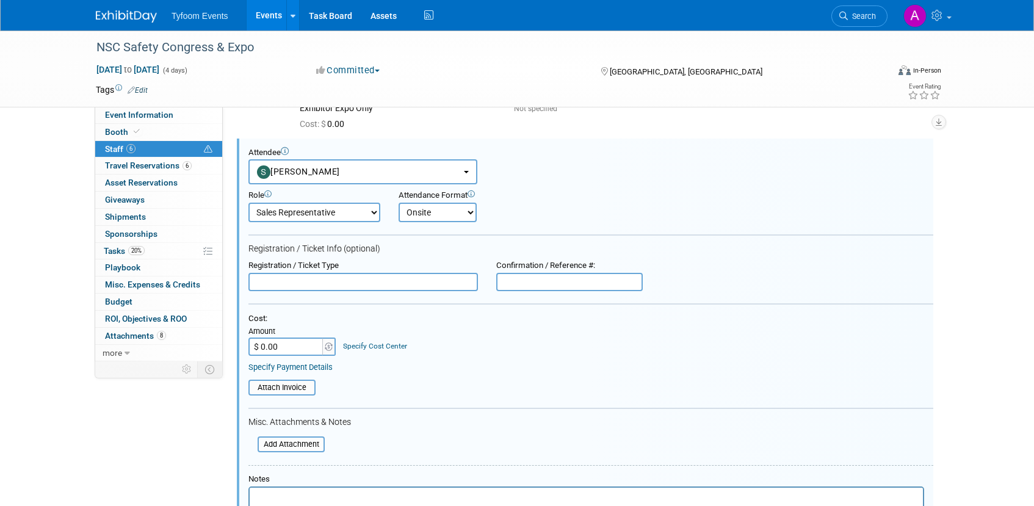
click at [398, 203] on select "Onsite Remote" at bounding box center [437, 213] width 78 height 20
paste input "Exhibitor Full Congress"
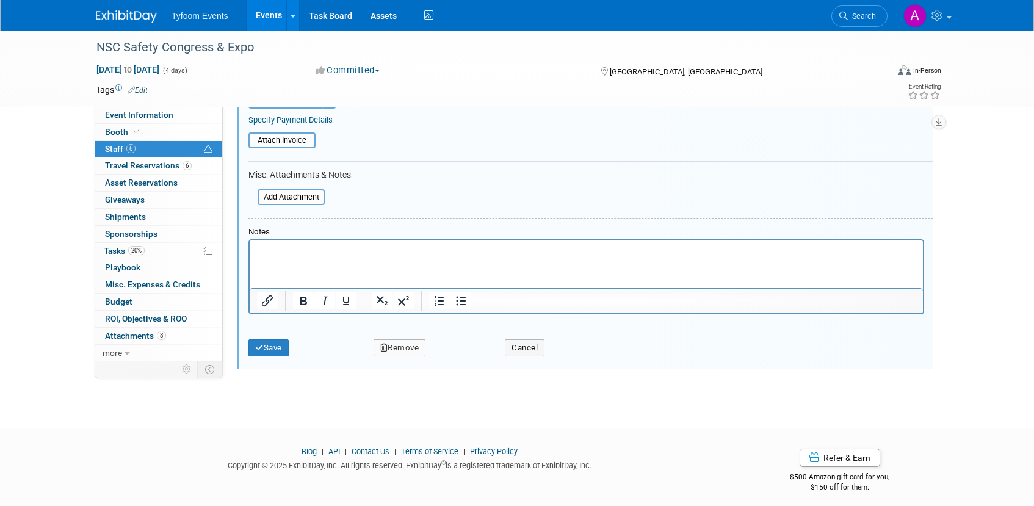
scroll to position [726, 0]
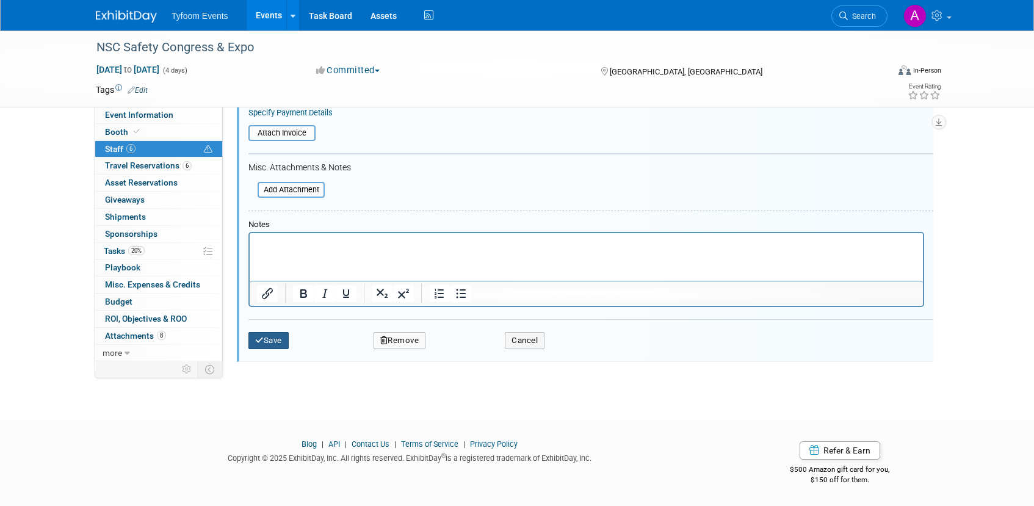
type input "Exhibitor Full Congress"
click at [264, 340] on button "Save" at bounding box center [268, 340] width 40 height 17
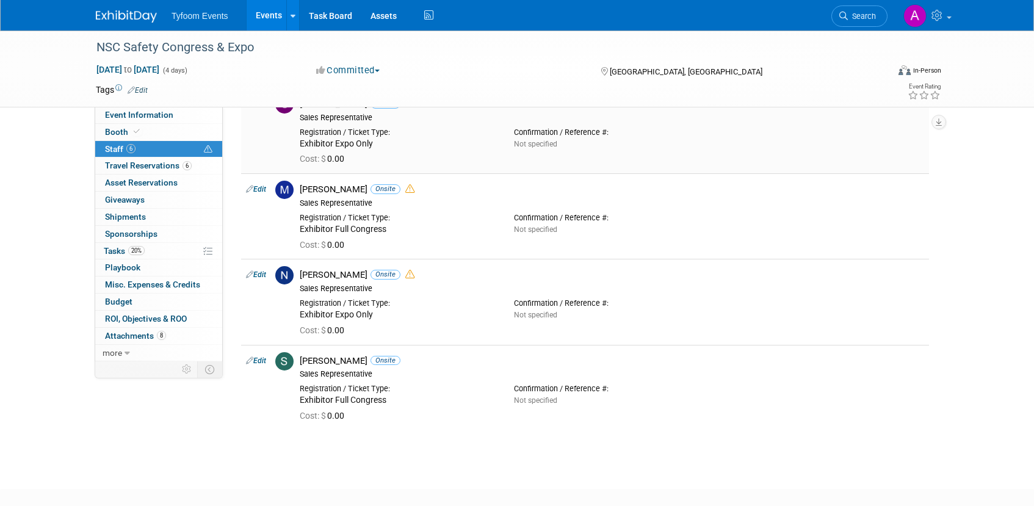
scroll to position [0, 0]
